Goal: Register for event/course

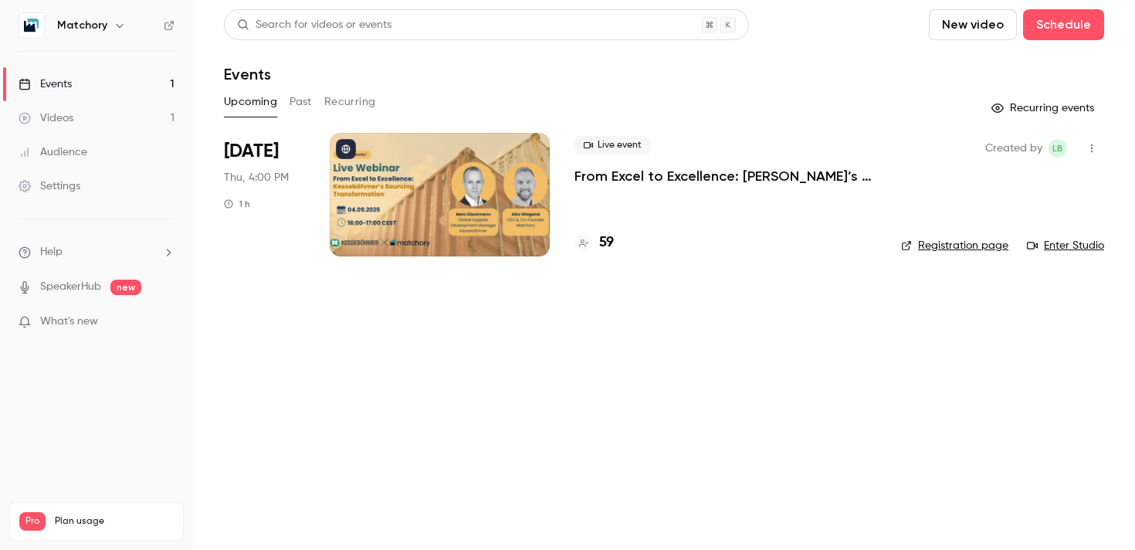
click at [385, 267] on li "[DATE] Thu, 4:00 PM 1 h Live event From Excel to Excellence: Kesseböhmer’s Sour…" at bounding box center [664, 204] width 880 height 142
click at [398, 233] on div at bounding box center [440, 195] width 220 height 124
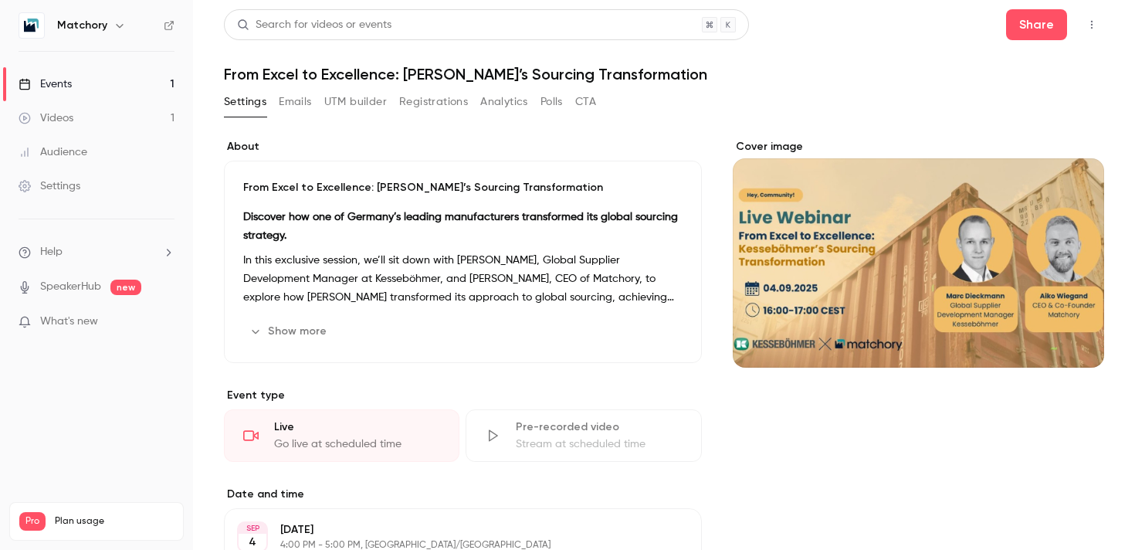
click at [438, 93] on button "Registrations" at bounding box center [433, 102] width 69 height 25
